Goal: Task Accomplishment & Management: Manage account settings

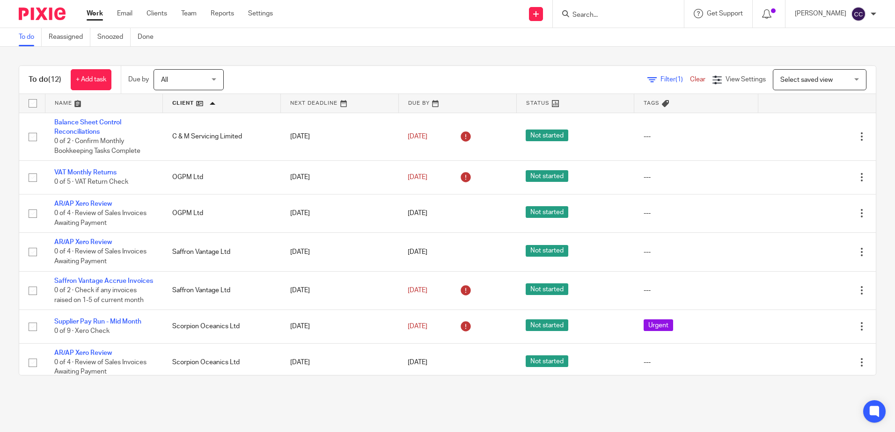
click at [180, 82] on span "All" at bounding box center [186, 80] width 50 height 20
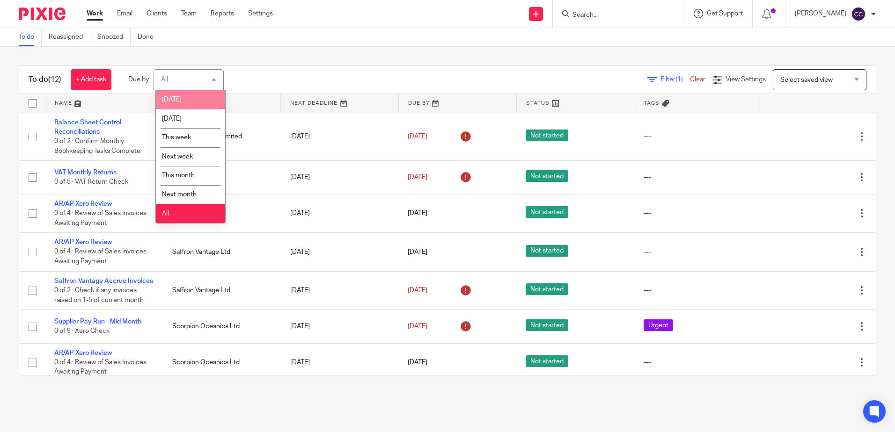
click at [181, 102] on li "Today" at bounding box center [190, 99] width 69 height 19
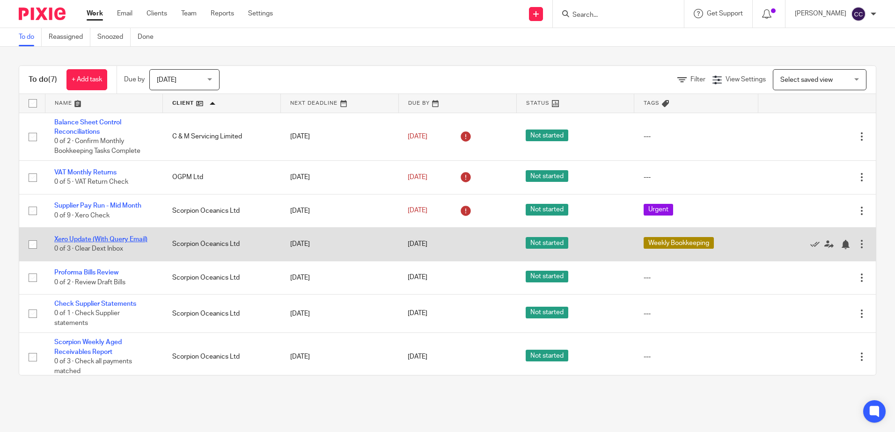
click at [90, 236] on link "Xero Update (With Query Email)" at bounding box center [100, 239] width 93 height 7
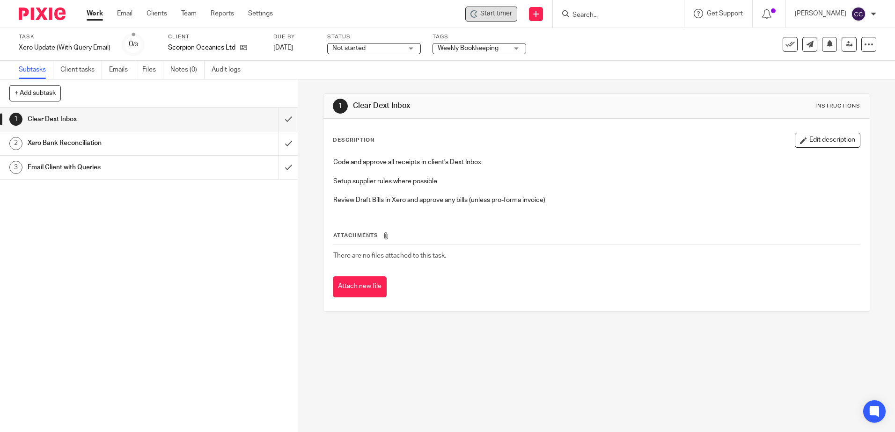
click at [504, 12] on span "Start timer" at bounding box center [496, 14] width 32 height 10
click at [499, 15] on span "Start timer" at bounding box center [496, 14] width 32 height 10
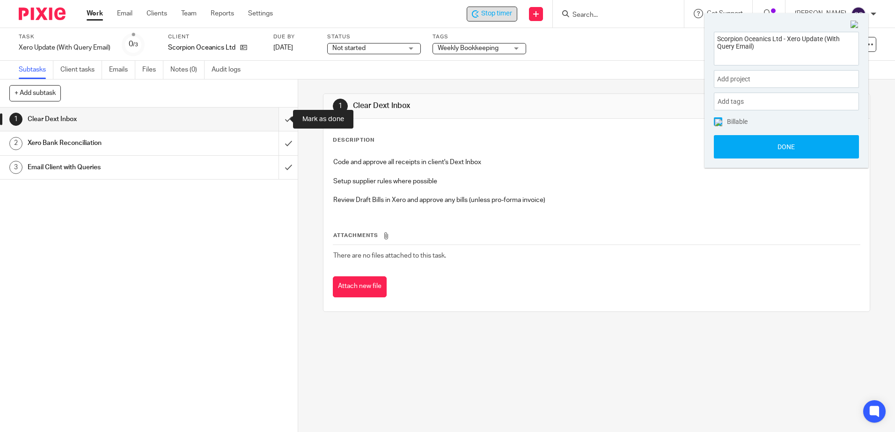
click at [277, 121] on input "submit" at bounding box center [149, 119] width 298 height 23
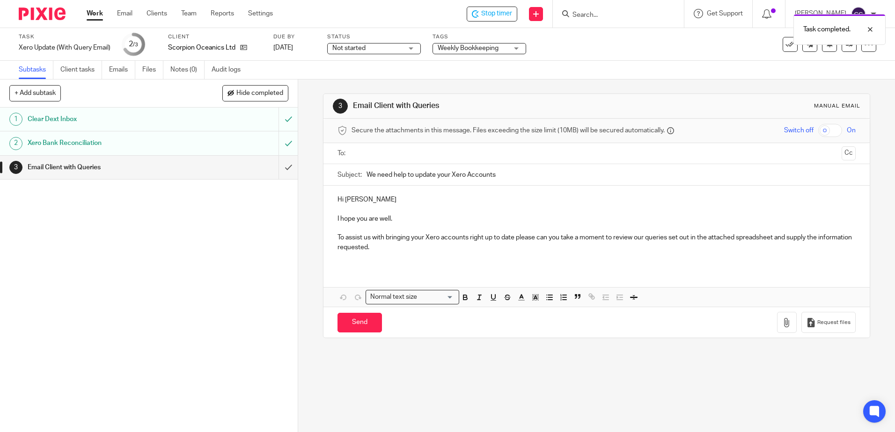
click at [372, 147] on ul at bounding box center [596, 153] width 488 height 15
click at [373, 154] on input "text" at bounding box center [596, 153] width 482 height 11
click at [782, 326] on icon "button" at bounding box center [786, 324] width 9 height 9
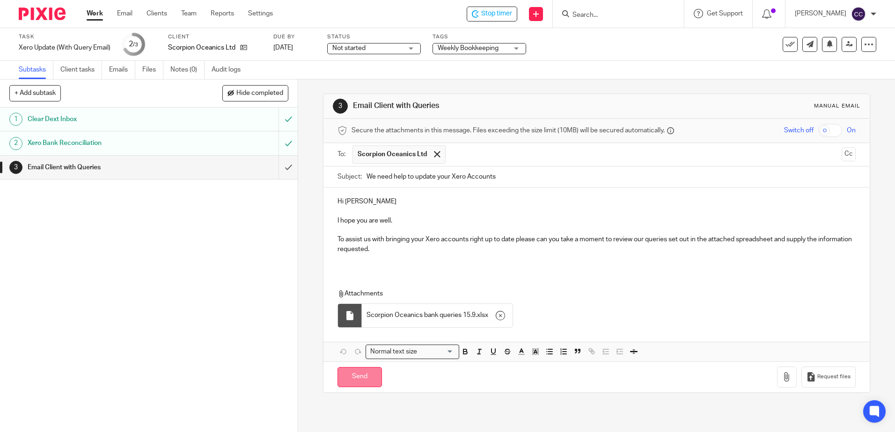
click at [349, 379] on input "Send" at bounding box center [359, 377] width 44 height 20
type input "Sent"
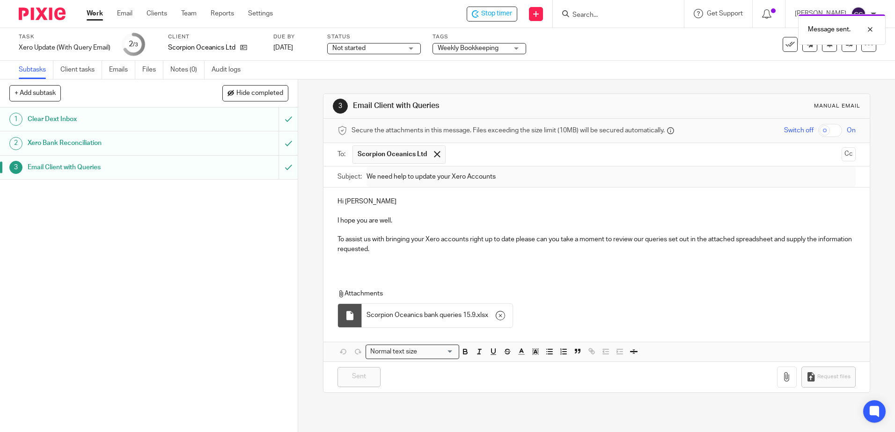
click at [92, 13] on link "Work" at bounding box center [95, 13] width 16 height 9
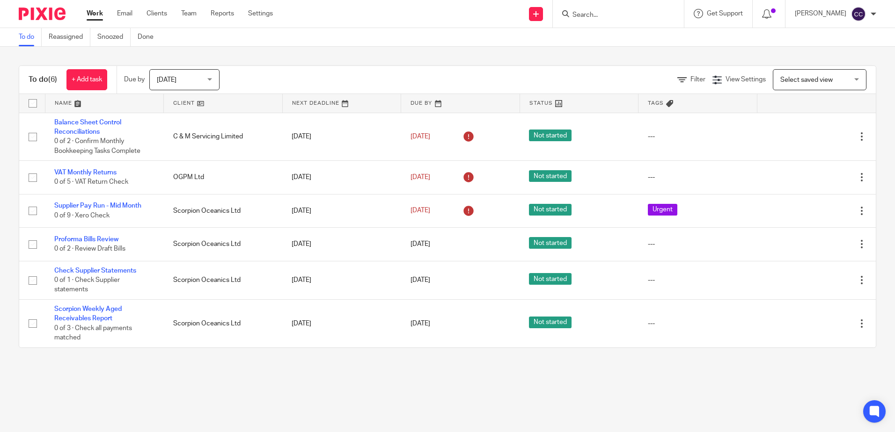
click at [175, 102] on link at bounding box center [223, 103] width 118 height 19
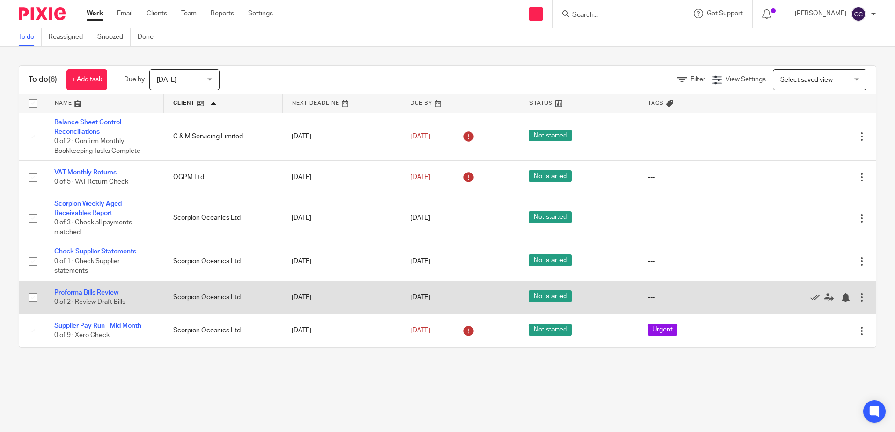
click at [94, 291] on link "Proforma Bills Review" at bounding box center [86, 293] width 64 height 7
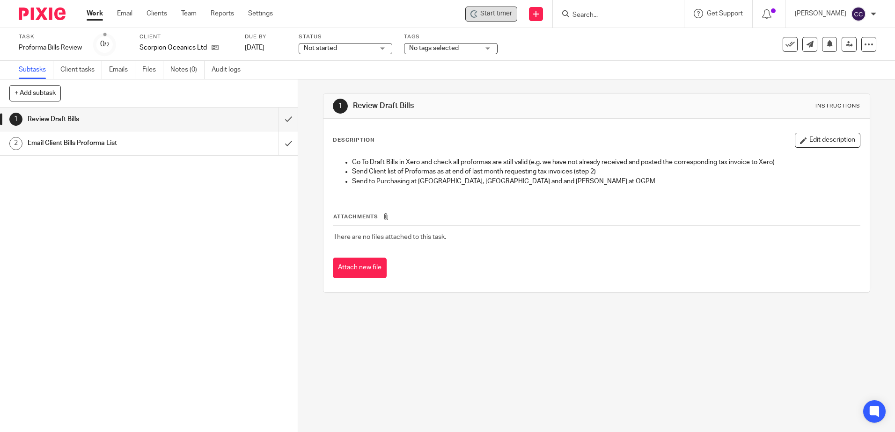
click at [502, 15] on span "Start timer" at bounding box center [496, 14] width 32 height 10
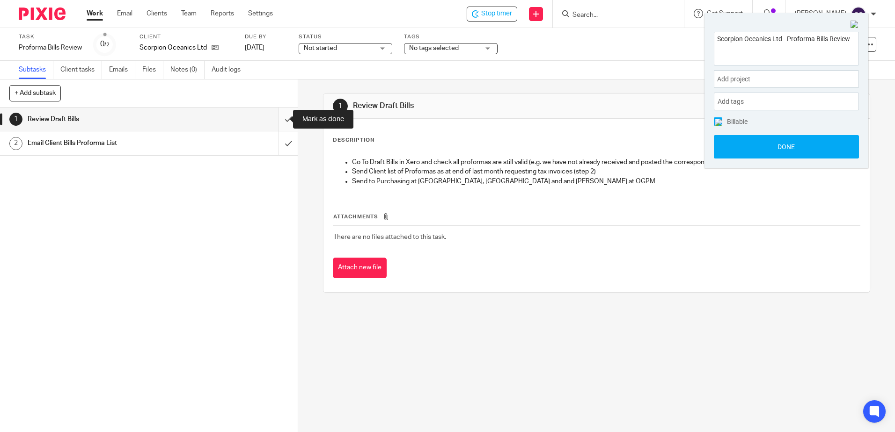
click at [277, 121] on input "submit" at bounding box center [149, 119] width 298 height 23
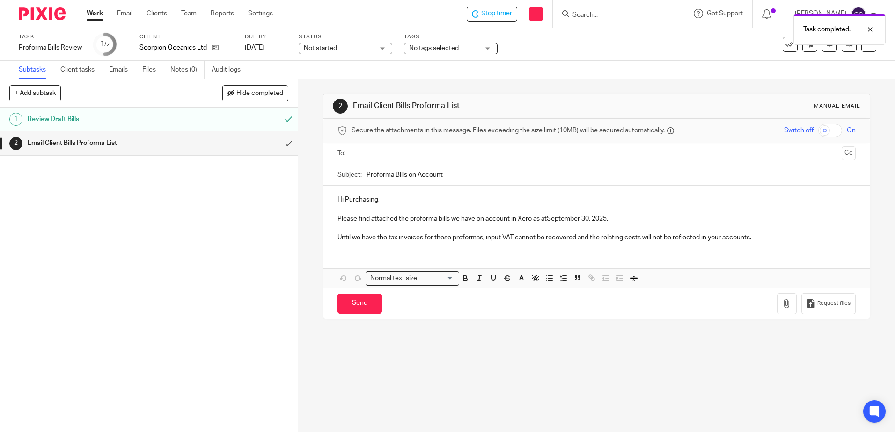
click at [201, 115] on div "Review Draft Bills" at bounding box center [149, 119] width 242 height 14
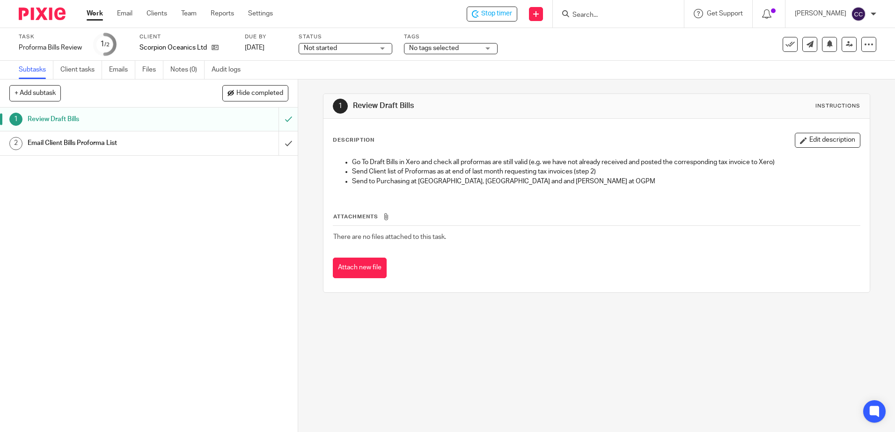
click at [229, 146] on div "Email Client Bills Proforma List" at bounding box center [149, 143] width 242 height 14
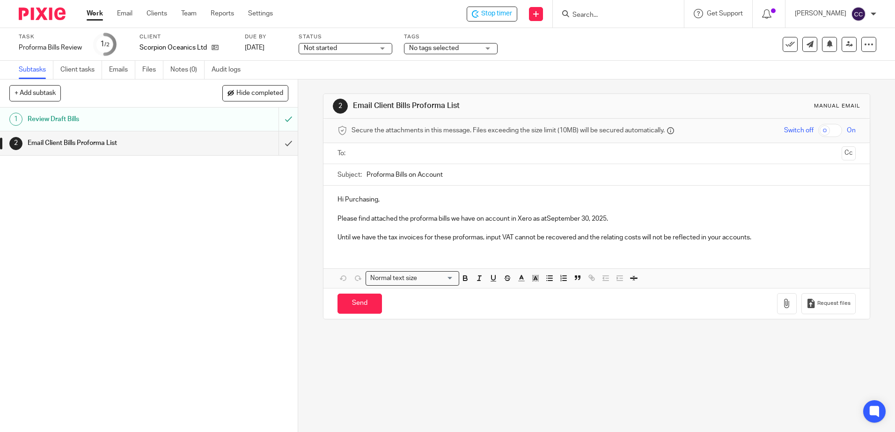
click at [403, 148] on input "text" at bounding box center [596, 153] width 482 height 11
click at [545, 217] on p "Please find attached the proforma bills we have on account in Xero as atSeptemb…" at bounding box center [595, 220] width 517 height 9
click at [589, 221] on p "Please find attached the proforma bills we have on account in Xero as at Septem…" at bounding box center [595, 220] width 517 height 9
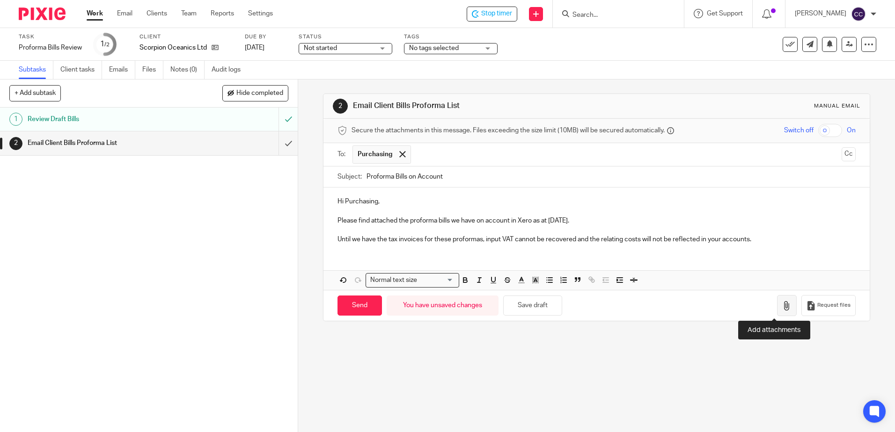
click at [782, 308] on icon "button" at bounding box center [786, 305] width 9 height 9
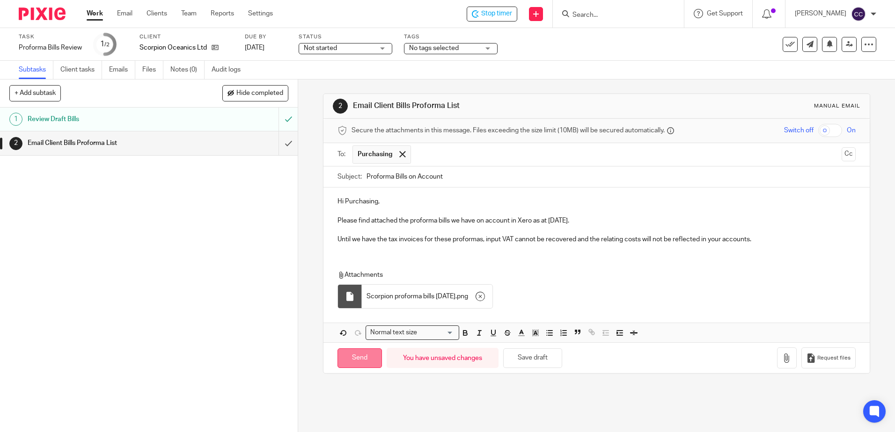
click at [357, 363] on input "Send" at bounding box center [359, 359] width 44 height 20
type input "Sent"
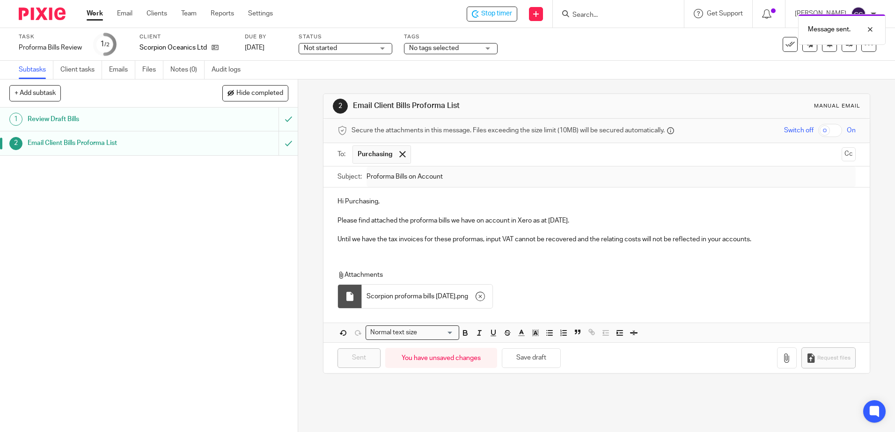
click at [95, 15] on link "Work" at bounding box center [95, 13] width 16 height 9
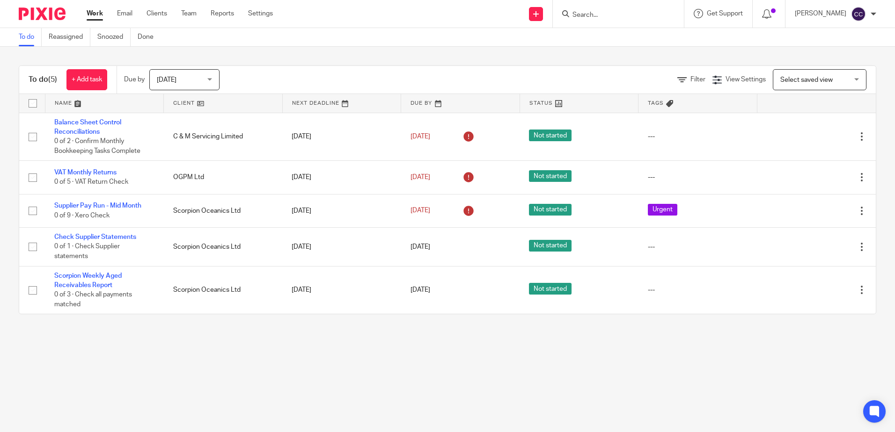
click at [184, 101] on link at bounding box center [223, 103] width 118 height 19
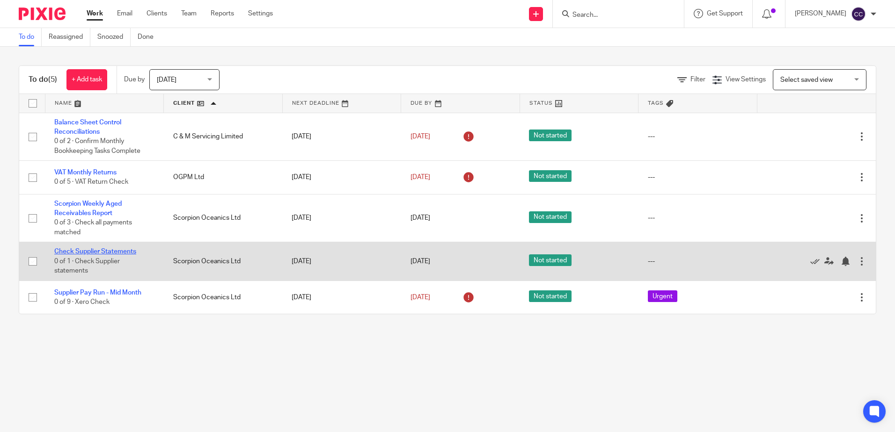
click at [77, 250] on link "Check Supplier Statements" at bounding box center [95, 251] width 82 height 7
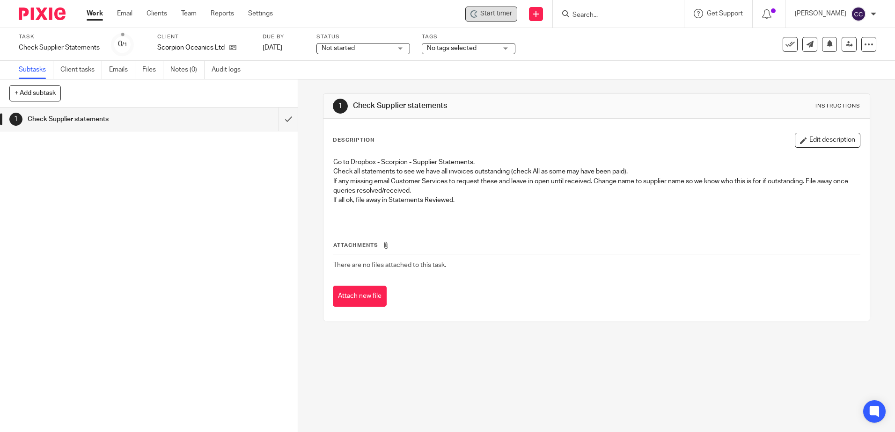
click at [511, 9] on span "Start timer" at bounding box center [496, 14] width 32 height 10
click at [505, 12] on span "Start timer" at bounding box center [496, 14] width 32 height 10
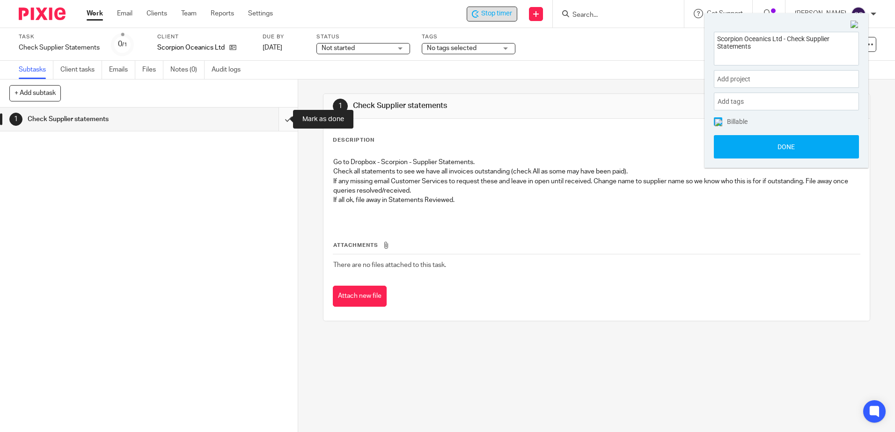
click at [282, 119] on input "submit" at bounding box center [149, 119] width 298 height 23
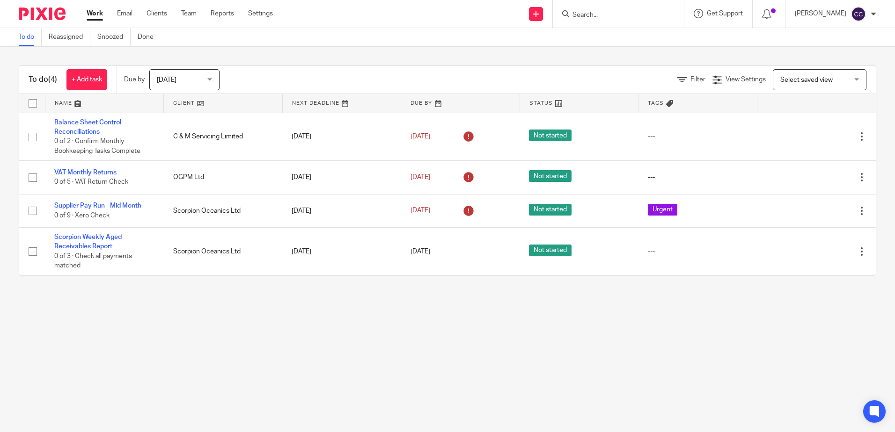
click at [184, 107] on link at bounding box center [223, 103] width 118 height 19
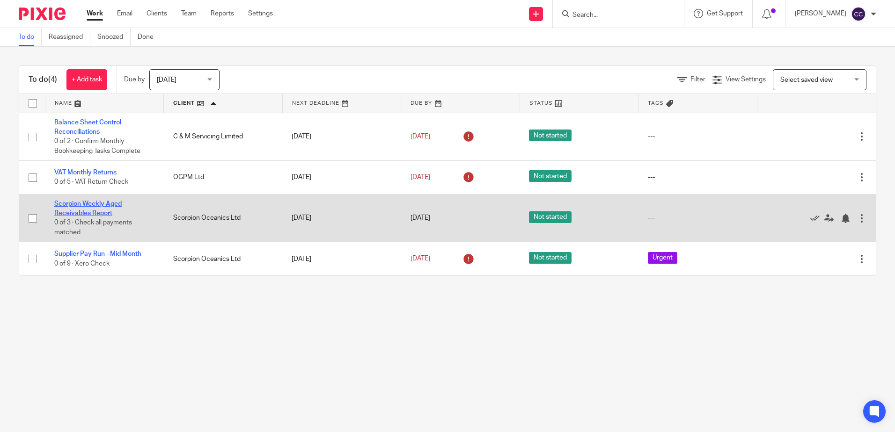
click at [89, 212] on link "Scorpion Weekly Aged Receivables Report" at bounding box center [87, 209] width 67 height 16
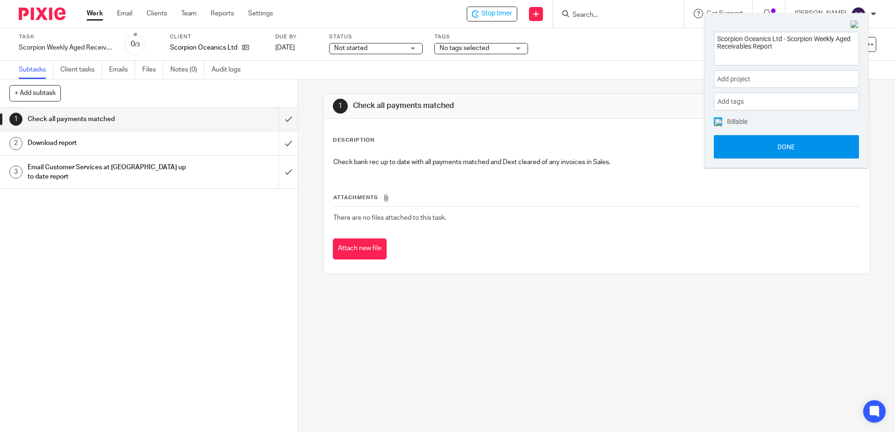
click at [738, 149] on button "Done" at bounding box center [786, 146] width 145 height 23
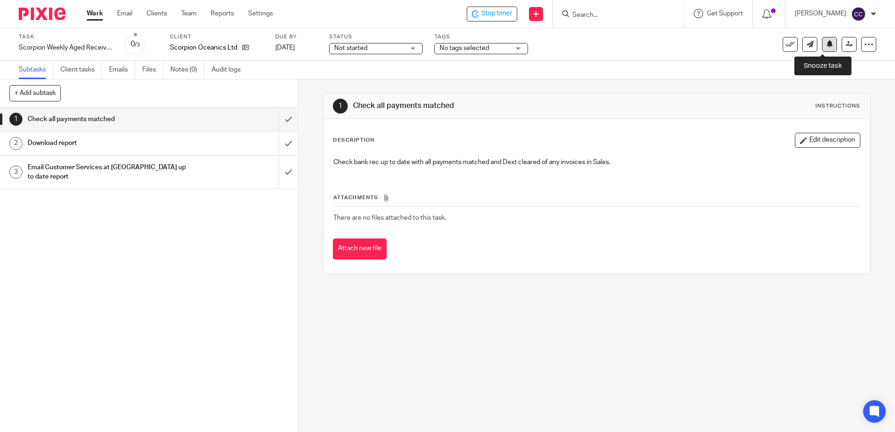
click at [824, 40] on button at bounding box center [829, 44] width 15 height 15
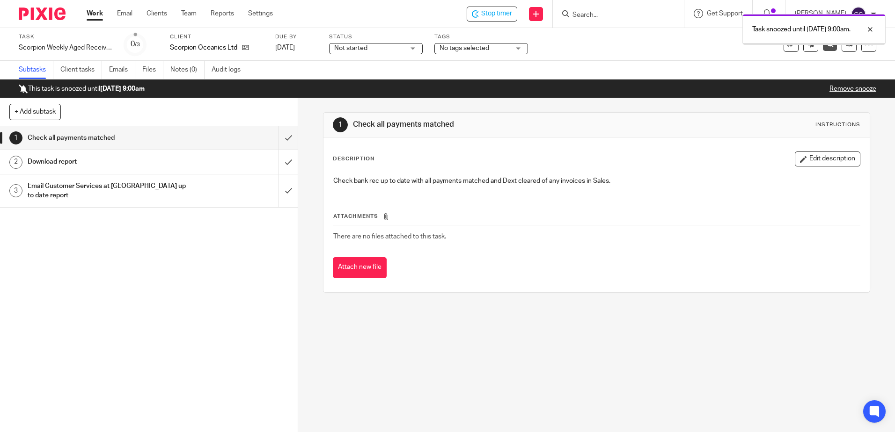
click at [94, 15] on link "Work" at bounding box center [95, 13] width 16 height 9
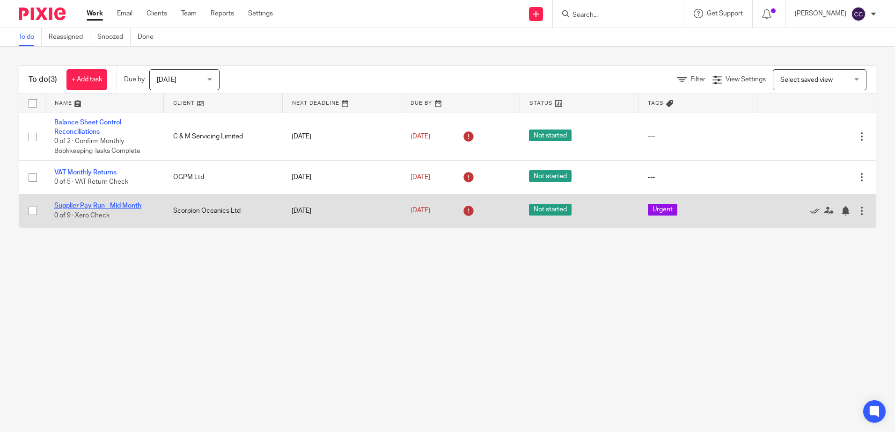
click at [98, 204] on link "Supplier Pay Run - Mid Month" at bounding box center [97, 206] width 87 height 7
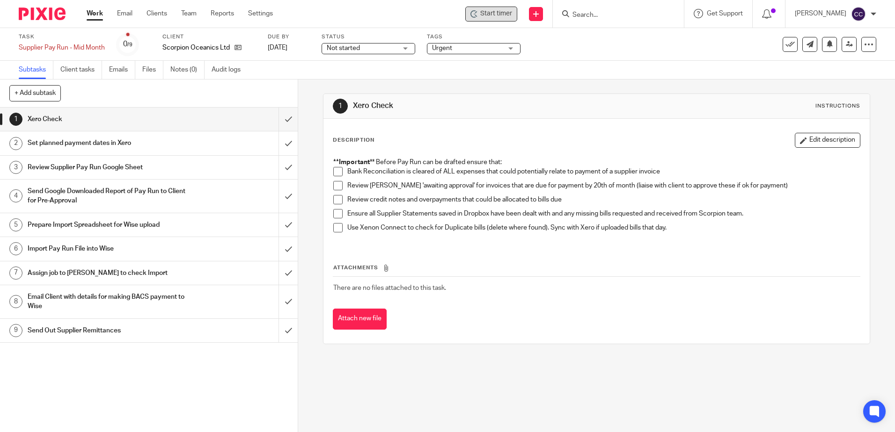
click at [507, 7] on div "Start timer" at bounding box center [491, 14] width 52 height 15
click at [502, 10] on span "Start timer" at bounding box center [496, 14] width 32 height 10
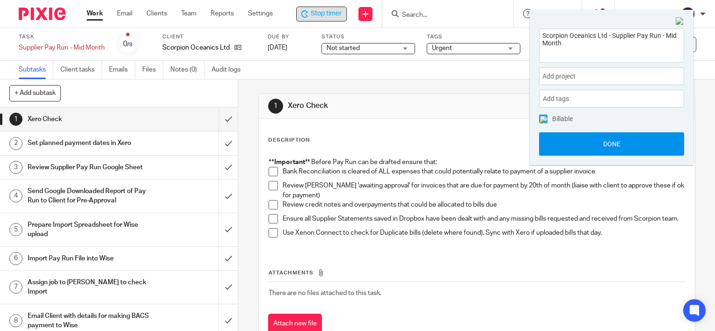
click at [625, 141] on button "Done" at bounding box center [611, 143] width 145 height 23
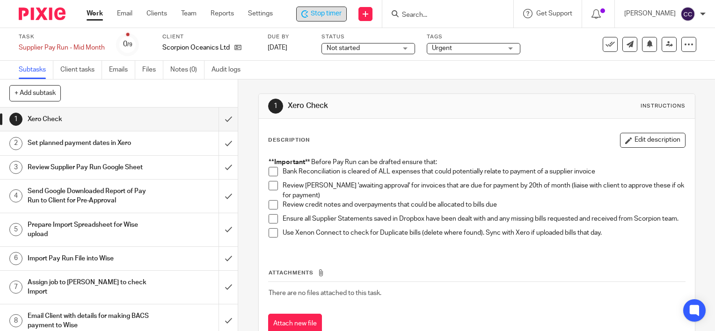
click at [270, 170] on span at bounding box center [273, 171] width 9 height 9
click at [270, 186] on span at bounding box center [273, 185] width 9 height 9
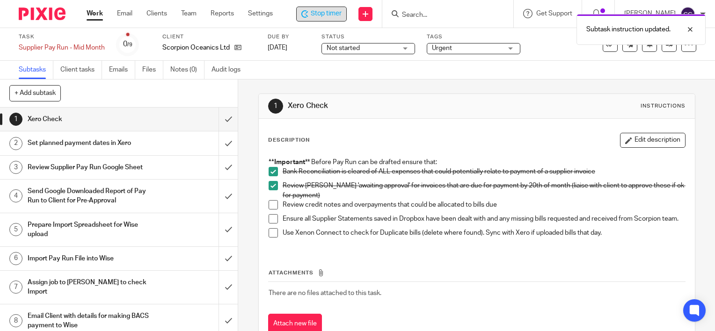
click at [269, 205] on span at bounding box center [273, 204] width 9 height 9
click at [270, 207] on span at bounding box center [273, 204] width 9 height 9
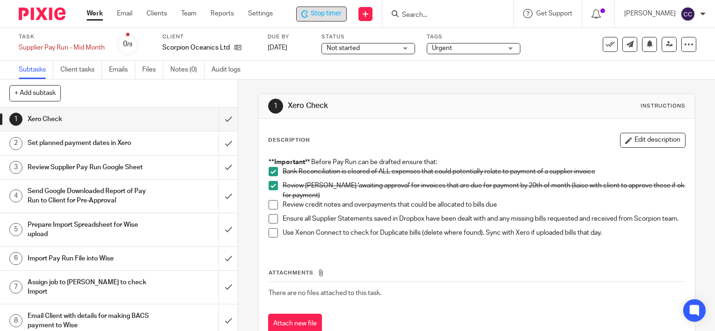
click at [272, 203] on span at bounding box center [273, 204] width 9 height 9
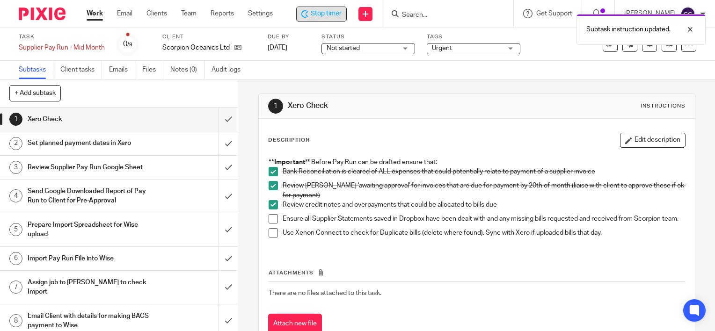
click at [270, 217] on span at bounding box center [273, 218] width 9 height 9
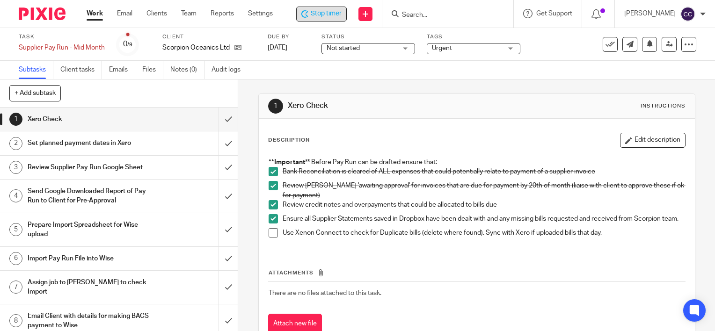
click at [270, 237] on span at bounding box center [273, 232] width 9 height 9
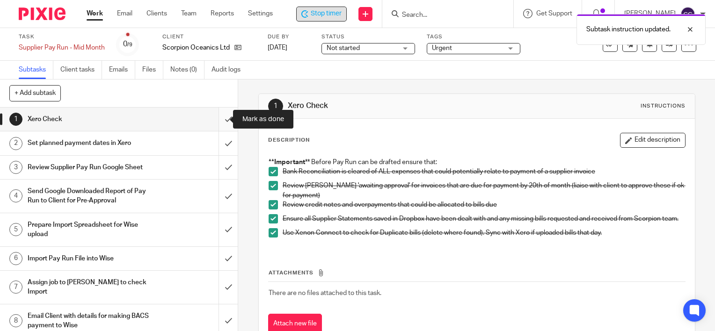
click at [222, 120] on input "submit" at bounding box center [119, 119] width 238 height 23
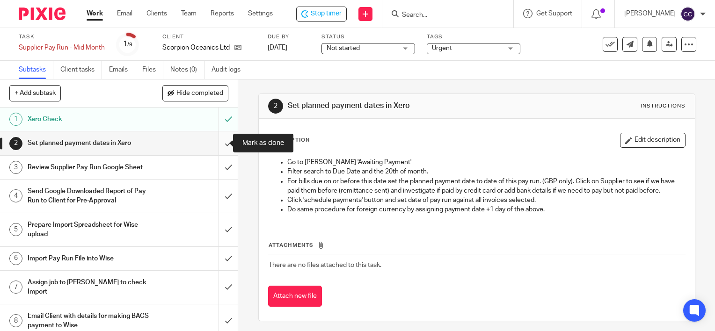
click at [219, 144] on input "submit" at bounding box center [119, 142] width 238 height 23
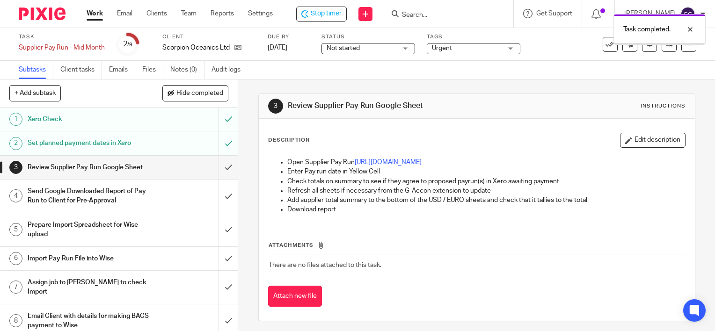
click at [402, 163] on link "[URL][DOMAIN_NAME]" at bounding box center [388, 162] width 67 height 7
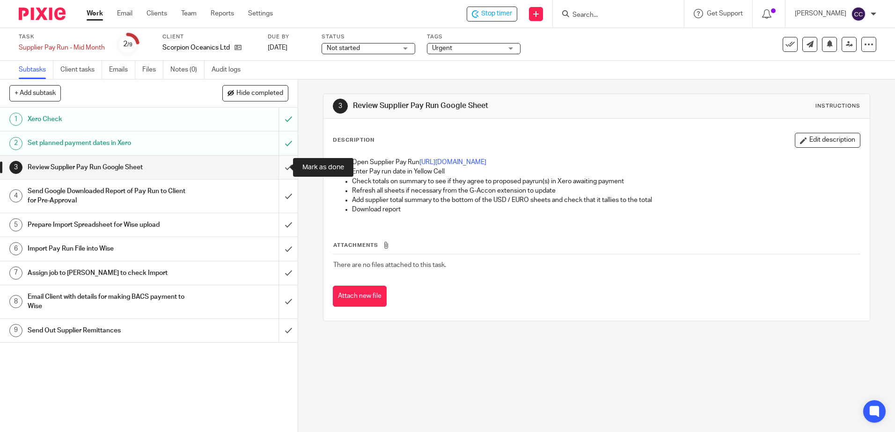
click at [280, 167] on input "submit" at bounding box center [149, 167] width 298 height 23
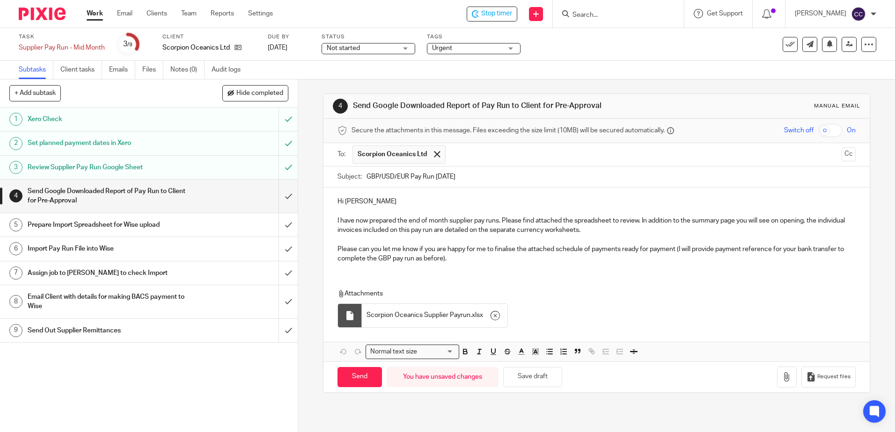
click at [358, 374] on input "Send" at bounding box center [359, 377] width 44 height 20
type input "Sent"
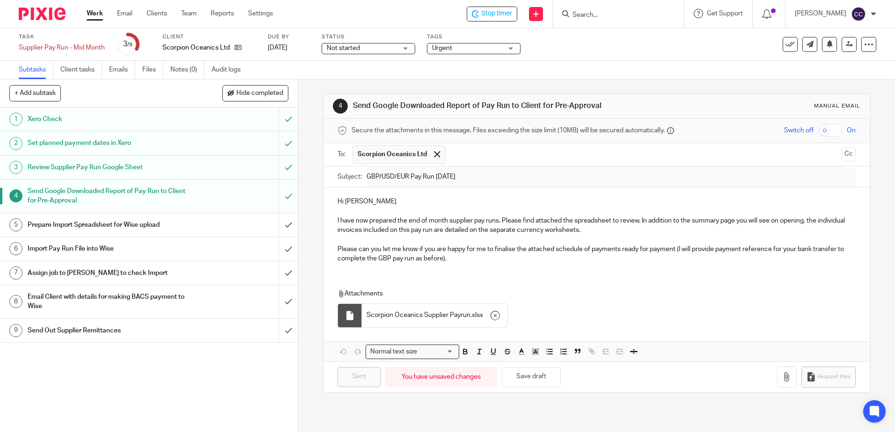
click at [98, 12] on link "Work" at bounding box center [95, 13] width 16 height 9
